Goal: Navigation & Orientation: Find specific page/section

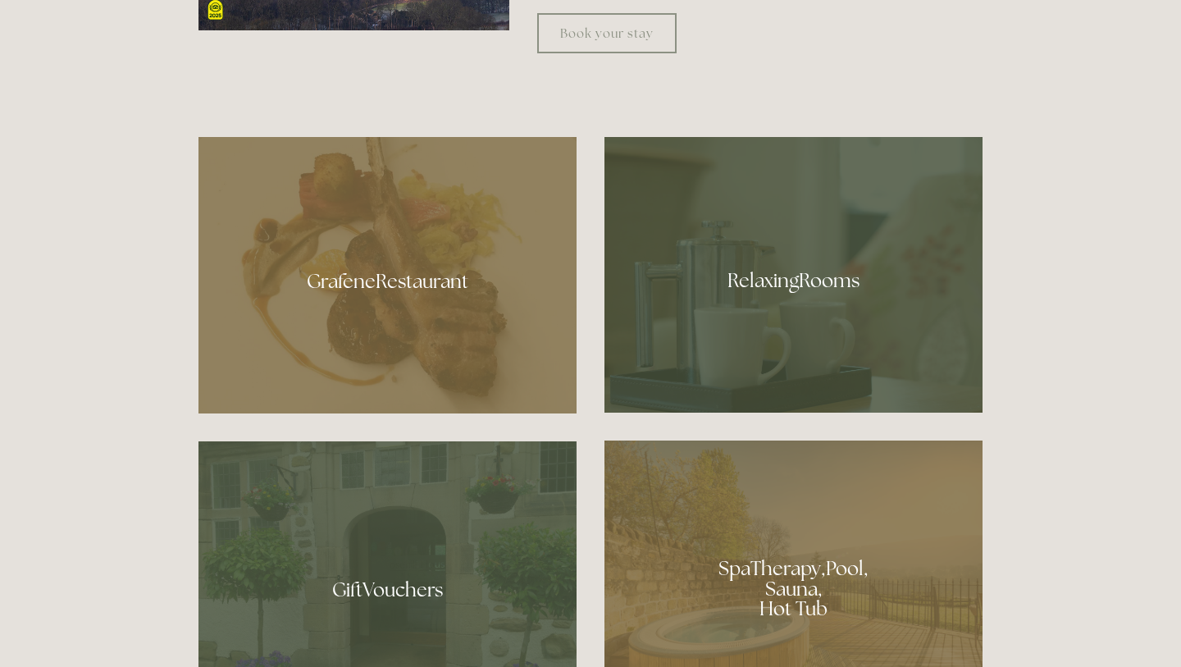
scroll to position [891, 0]
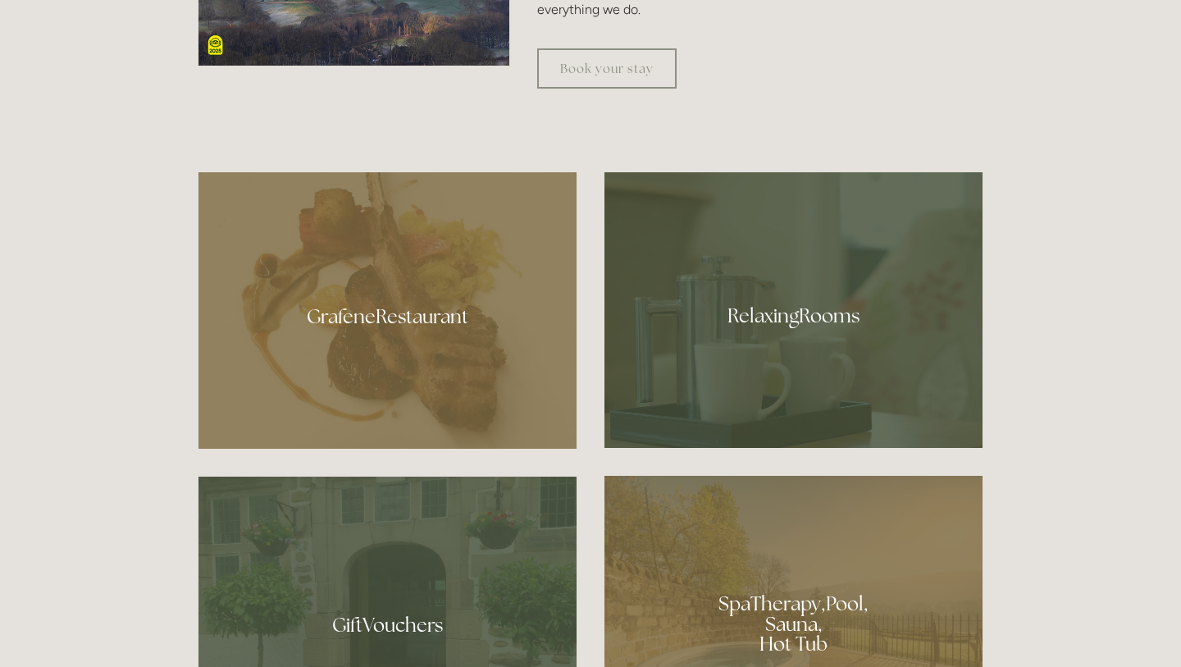
click at [797, 314] on div at bounding box center [793, 310] width 378 height 276
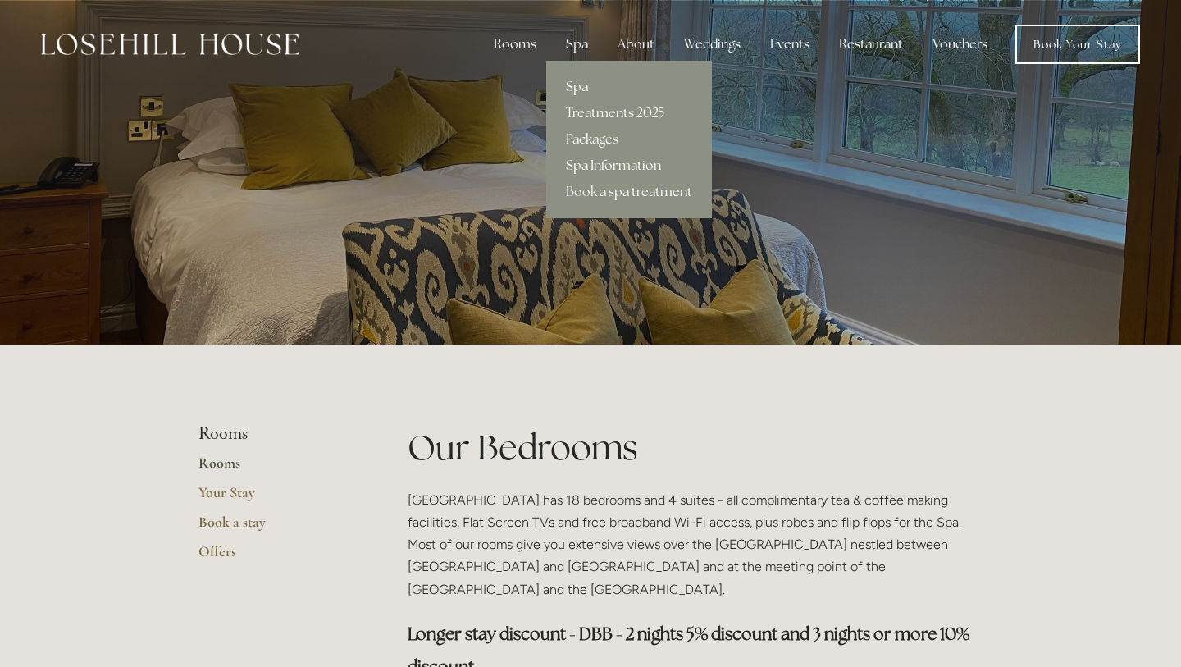
click at [582, 92] on link "Spa" at bounding box center [629, 87] width 166 height 26
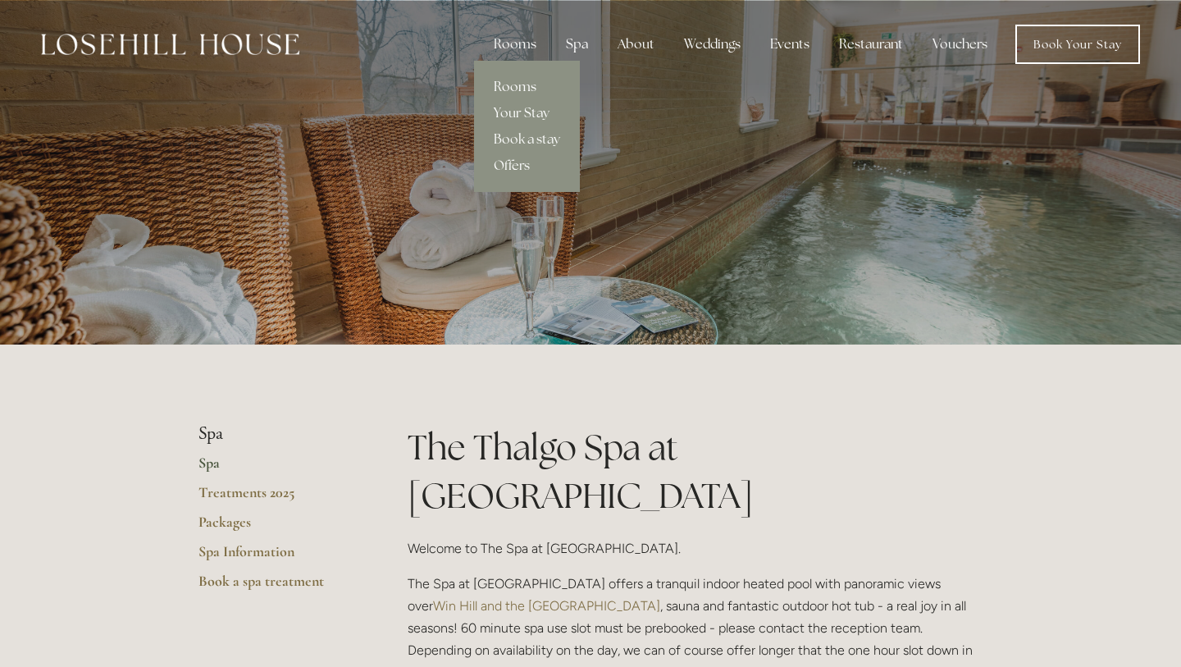
click at [508, 82] on link "Rooms" at bounding box center [527, 87] width 106 height 26
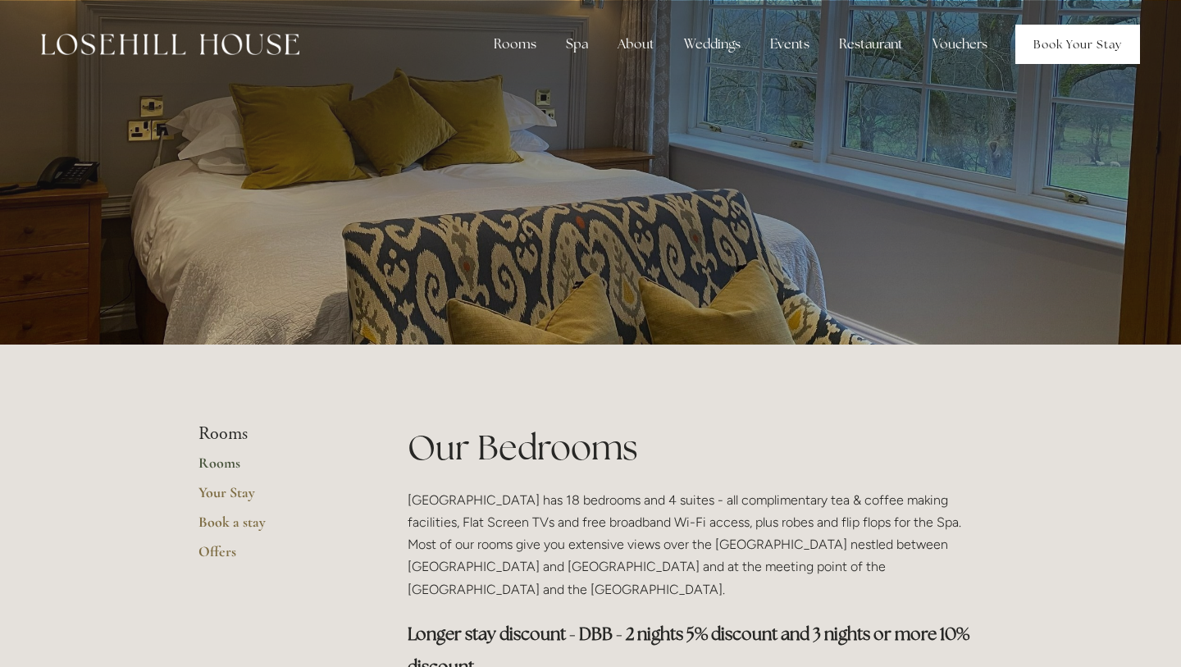
click at [1085, 48] on link "Book Your Stay" at bounding box center [1077, 44] width 125 height 39
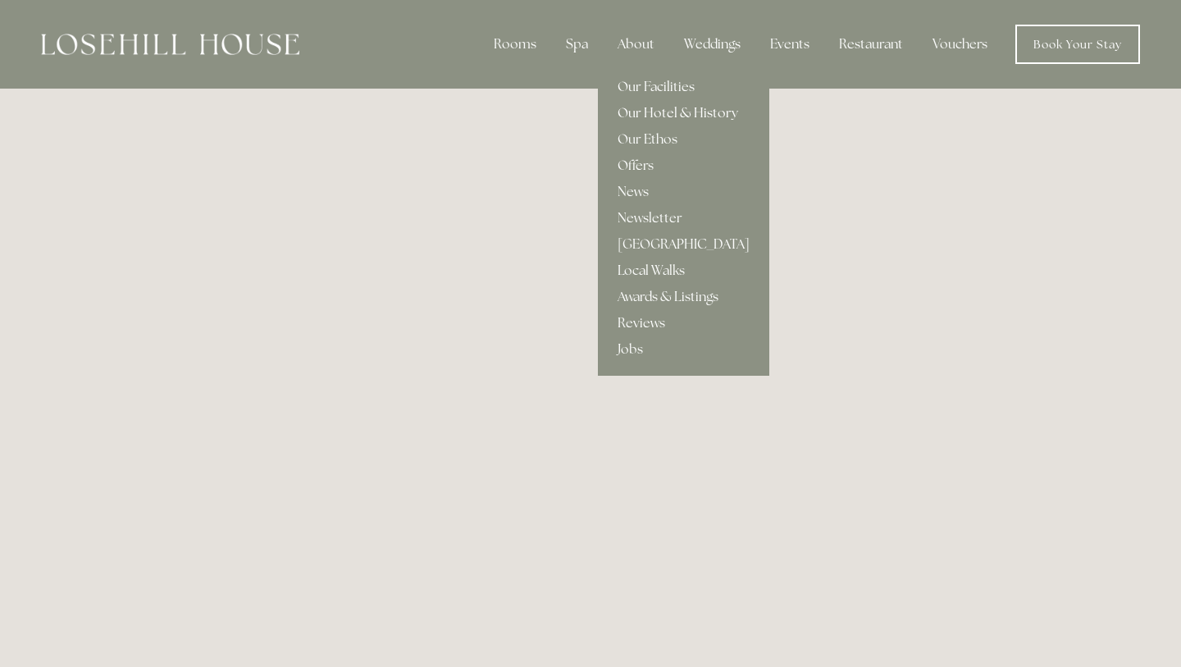
click at [643, 113] on link "Our Hotel & History" at bounding box center [683, 113] width 171 height 26
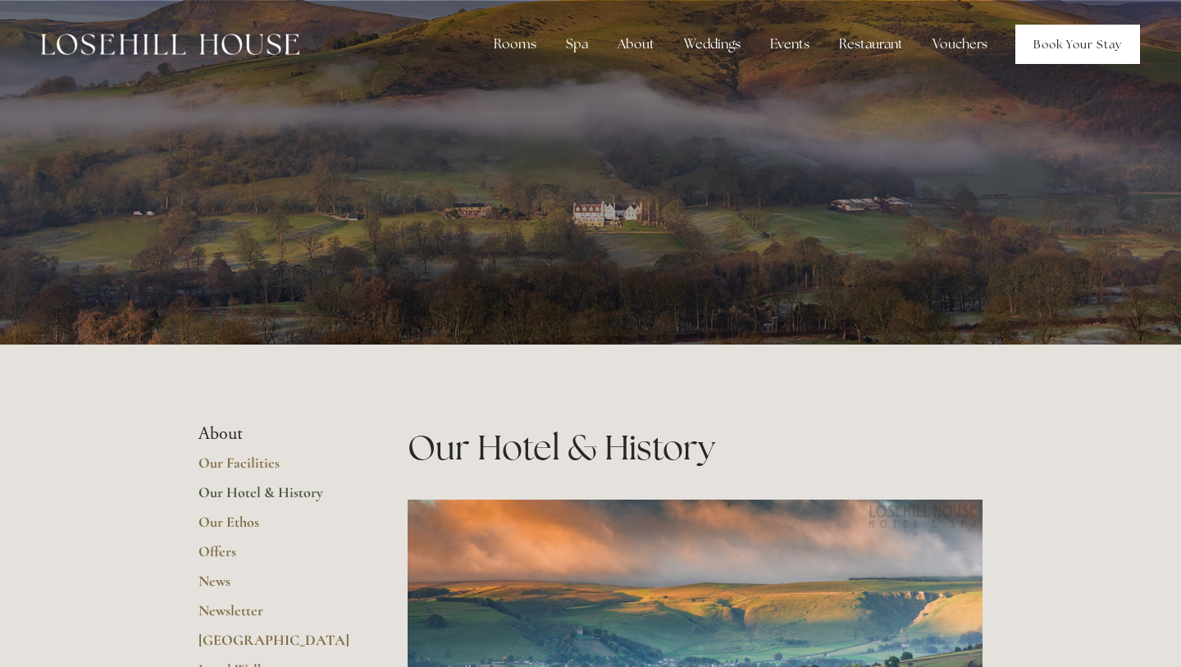
click at [1081, 45] on link "Book Your Stay" at bounding box center [1077, 44] width 125 height 39
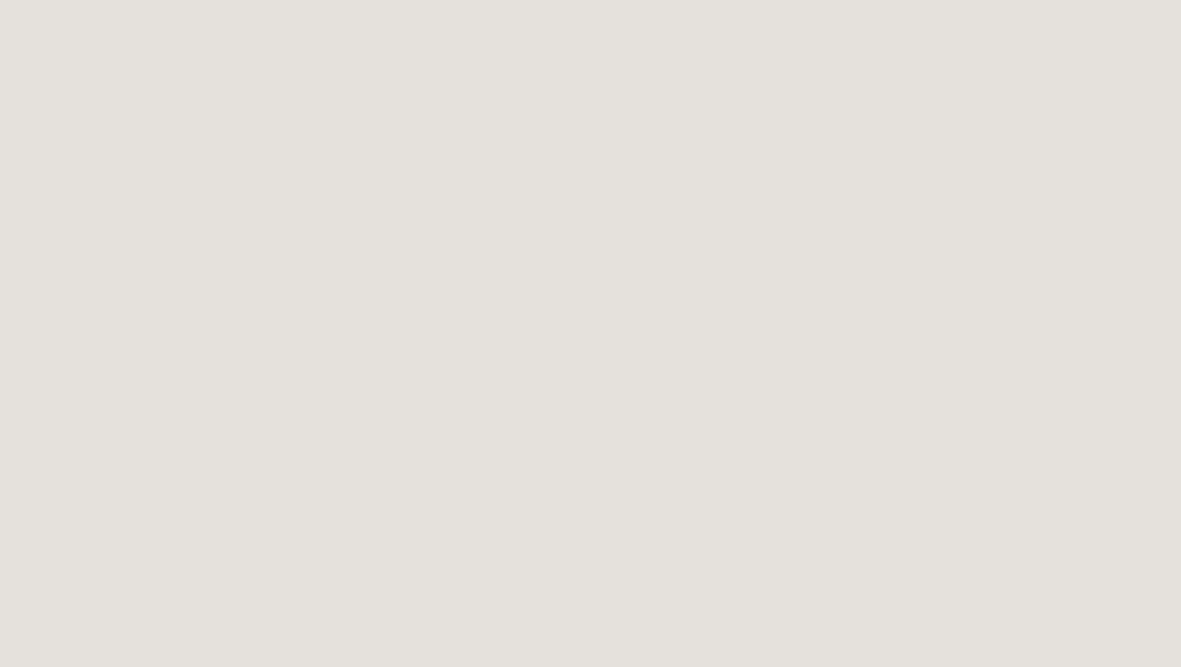
scroll to position [1511, 0]
